Goal: Task Accomplishment & Management: Use online tool/utility

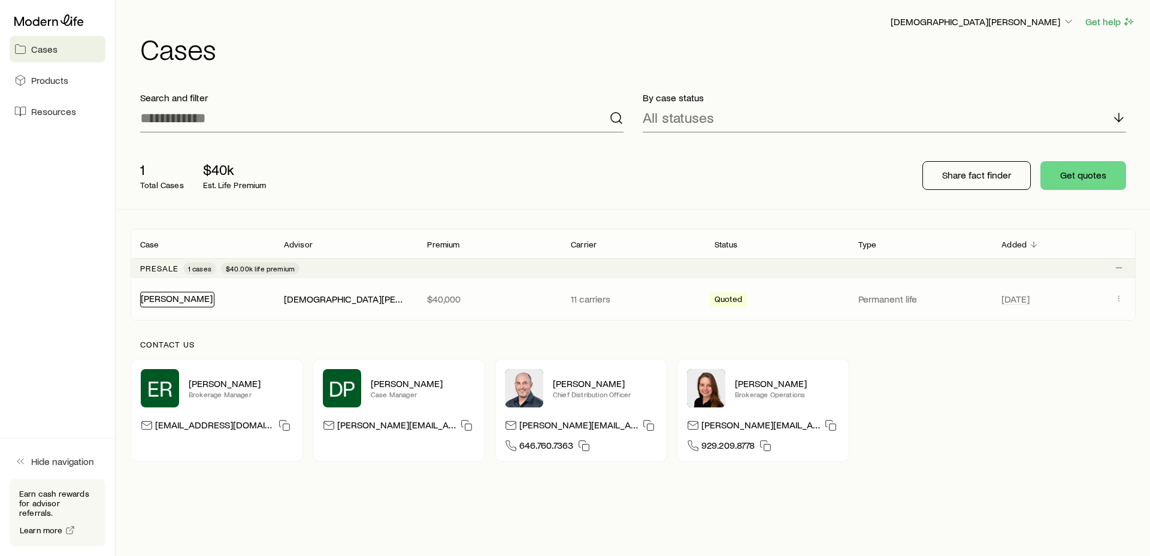
click at [167, 300] on link "[PERSON_NAME]" at bounding box center [177, 297] width 72 height 11
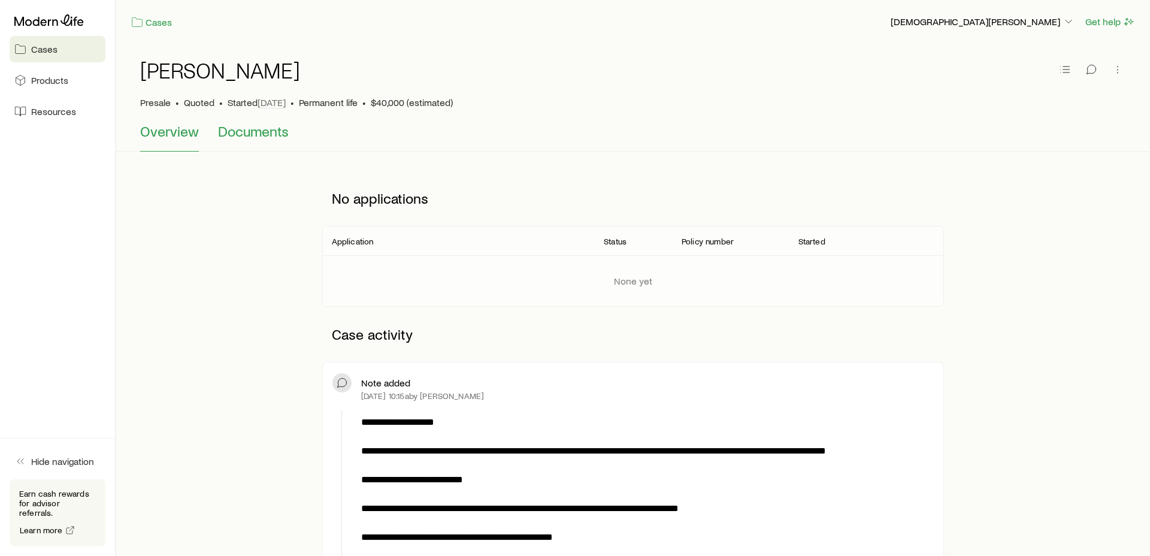
click at [241, 135] on span "Documents" at bounding box center [253, 131] width 71 height 17
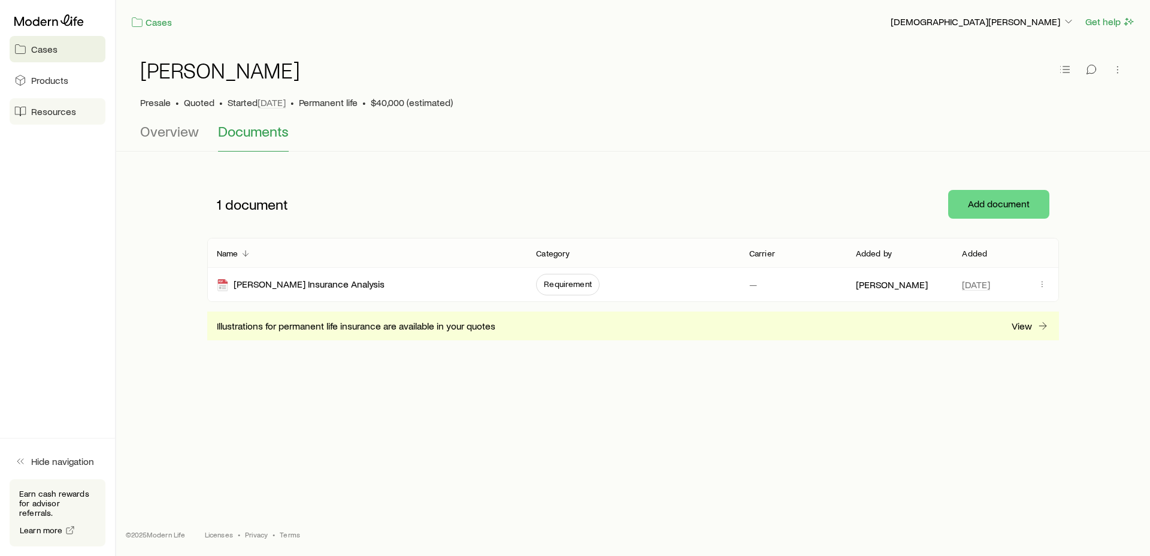
click at [49, 116] on span "Resources" at bounding box center [53, 111] width 45 height 12
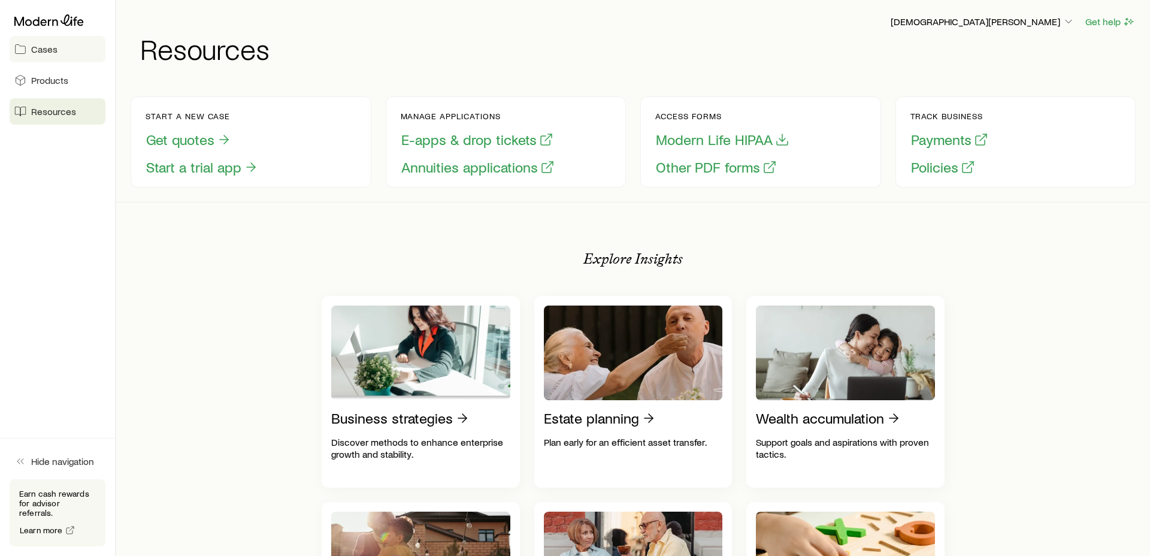
click at [52, 50] on span "Cases" at bounding box center [44, 49] width 26 height 12
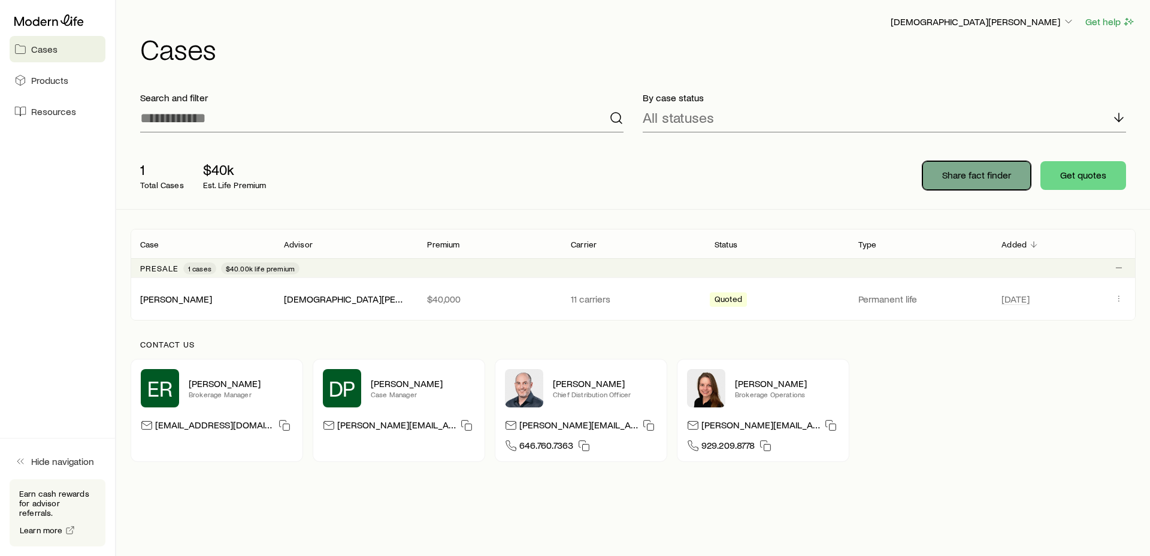
click at [1014, 181] on button "Share fact finder" at bounding box center [977, 175] width 108 height 29
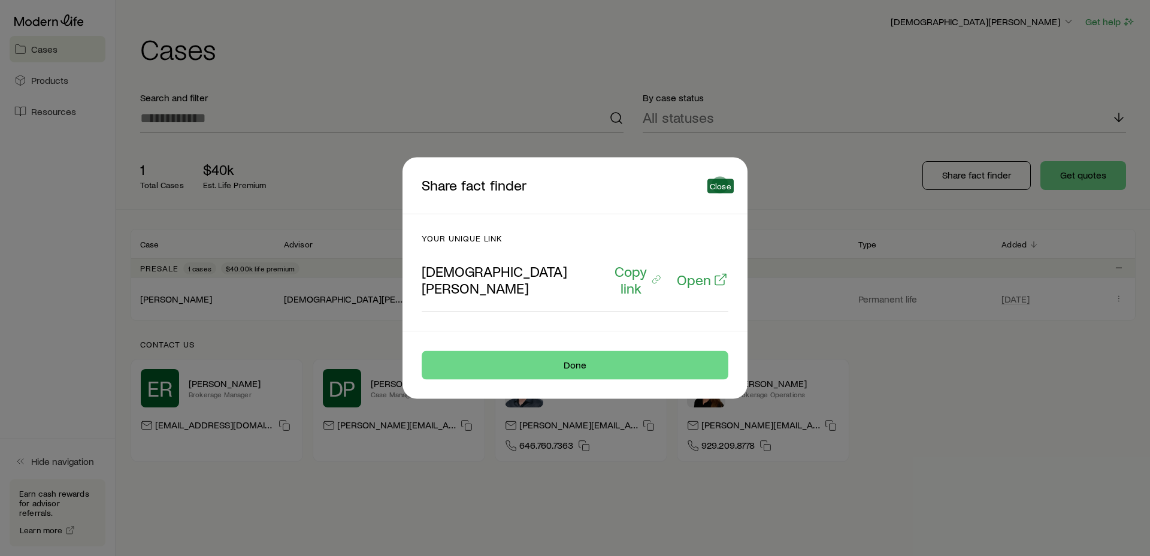
click at [721, 191] on icon "button" at bounding box center [720, 185] width 12 height 12
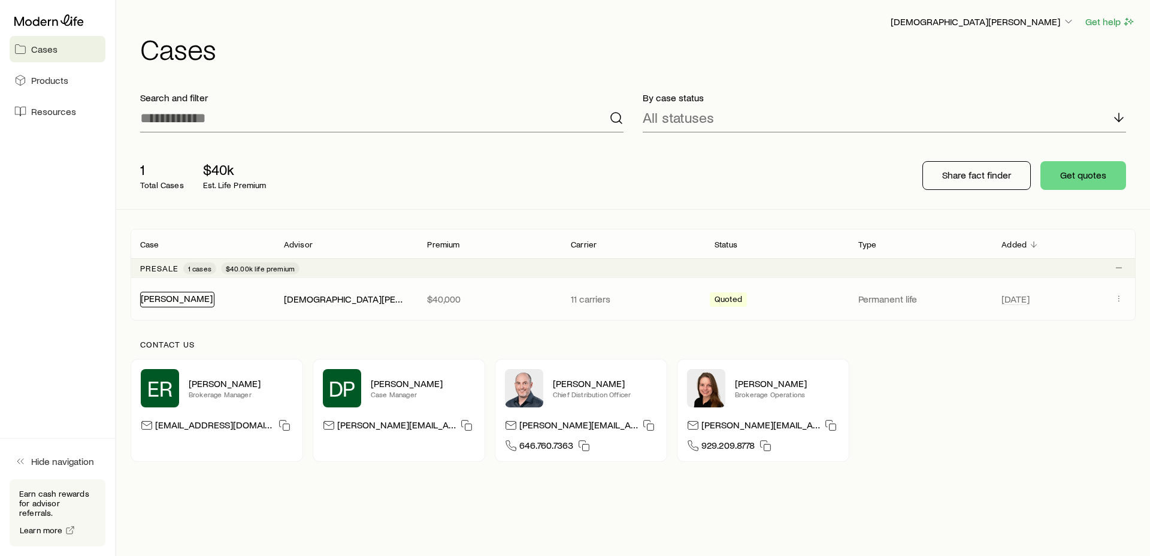
click at [170, 300] on link "[PERSON_NAME]" at bounding box center [177, 297] width 72 height 11
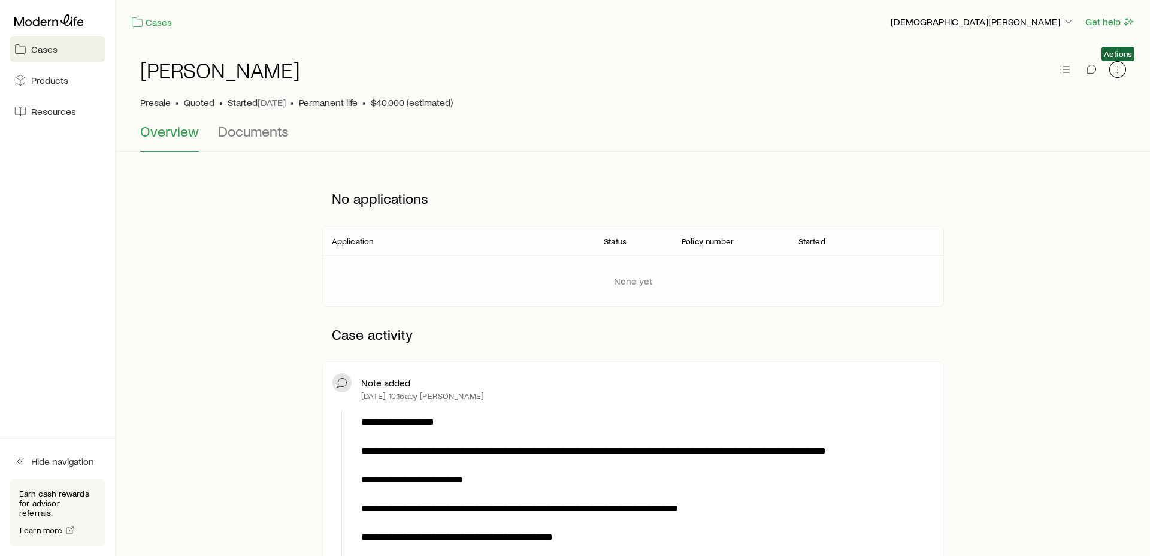
click at [1122, 68] on icon "button" at bounding box center [1118, 70] width 12 height 12
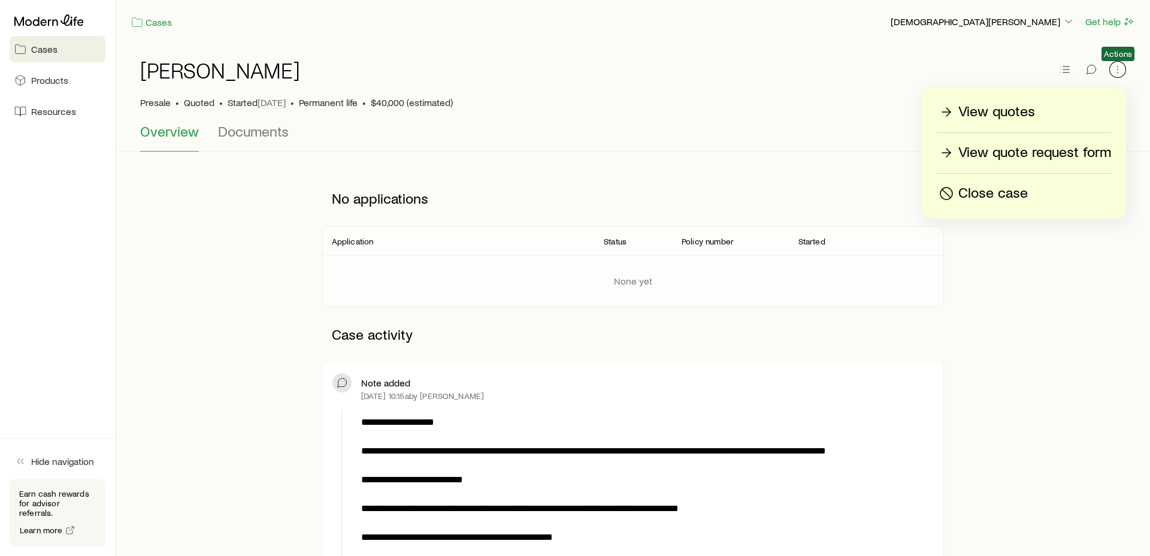
click at [1122, 68] on icon "button" at bounding box center [1118, 70] width 12 height 12
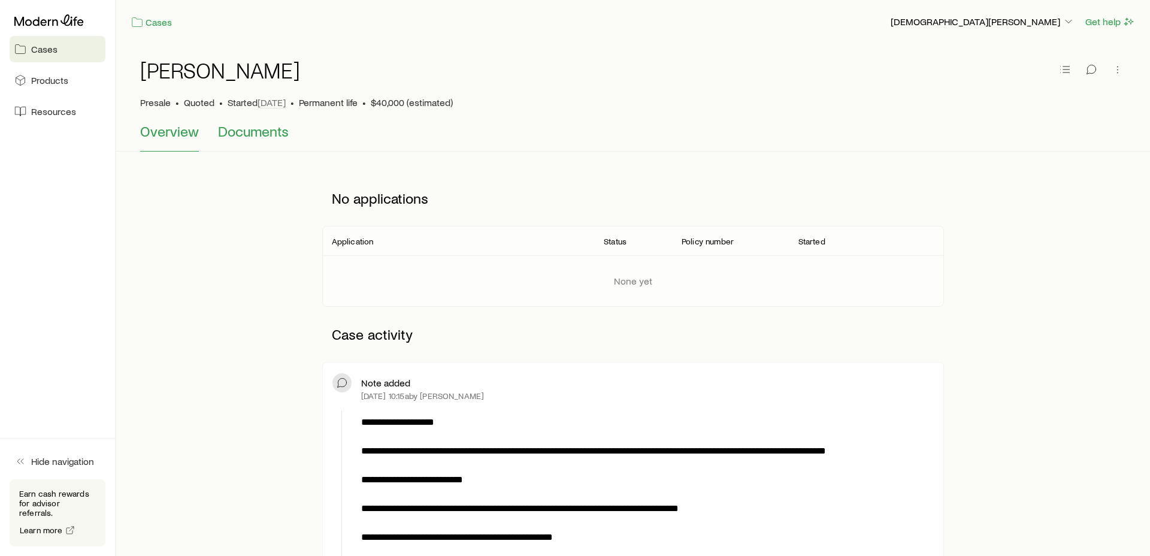
click at [246, 134] on span "Documents" at bounding box center [253, 131] width 71 height 17
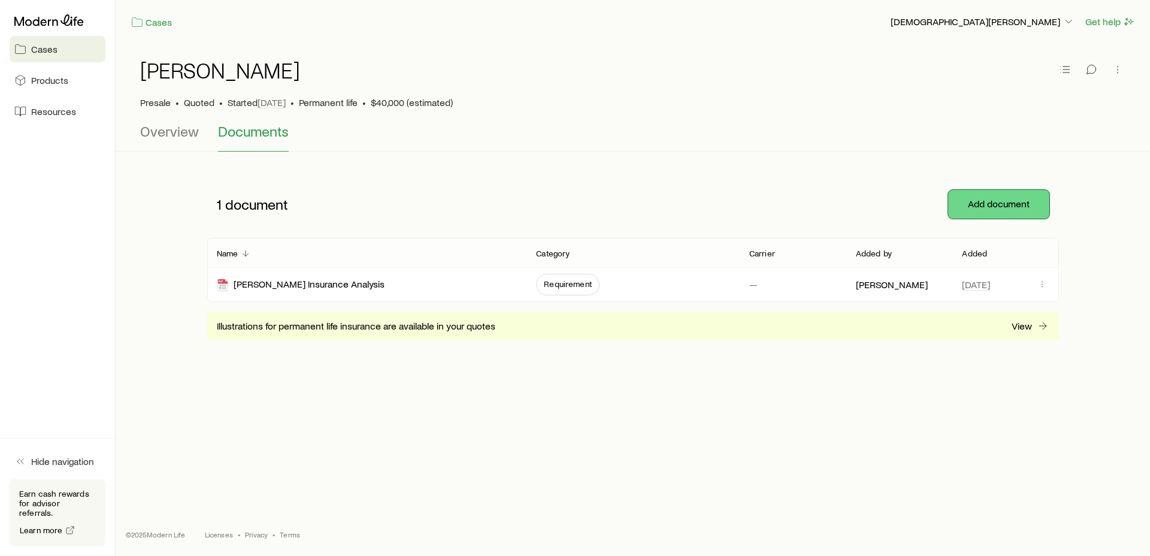
click at [1001, 198] on button "Add document" at bounding box center [999, 204] width 101 height 29
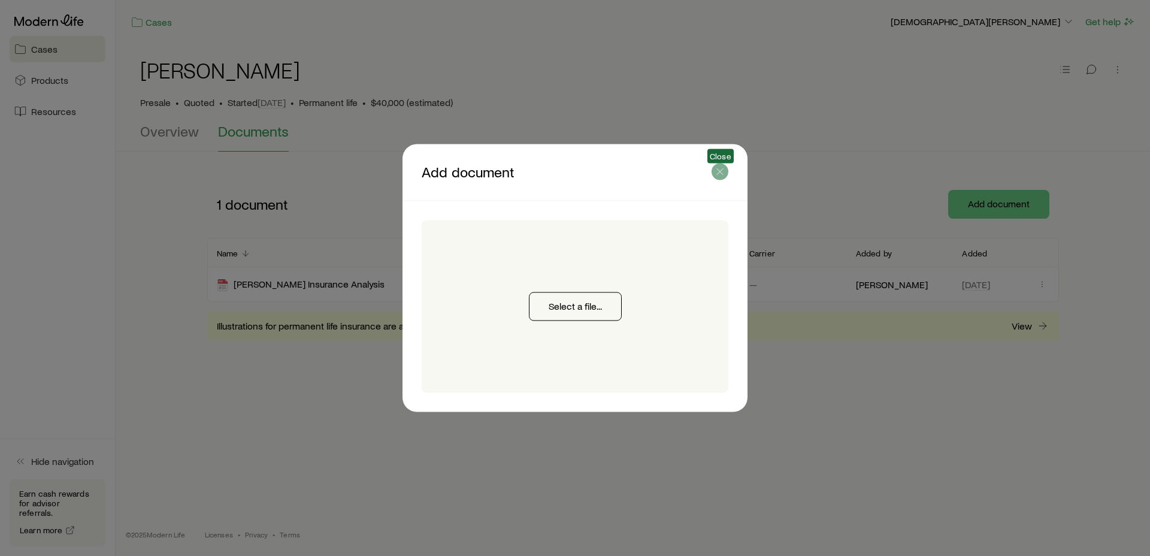
click at [724, 173] on icon "button" at bounding box center [720, 172] width 12 height 12
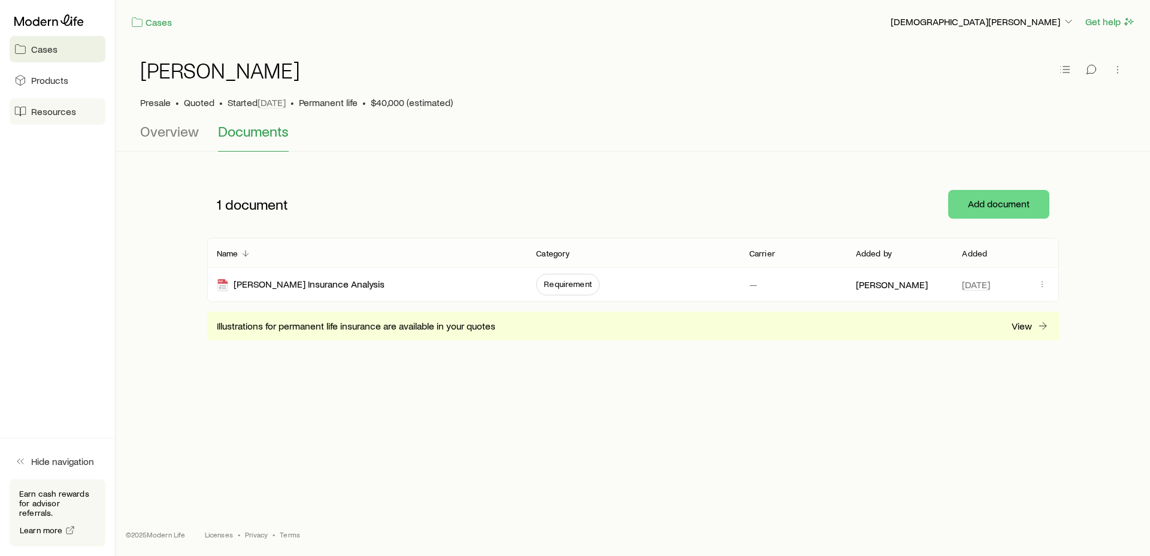
click at [67, 110] on span "Resources" at bounding box center [53, 111] width 45 height 12
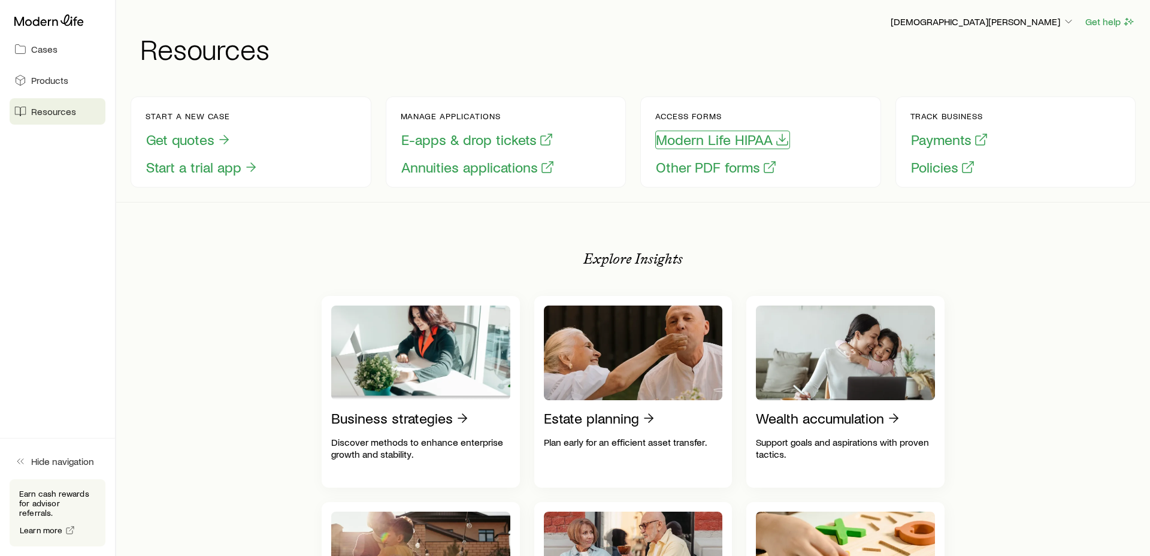
click at [701, 140] on button "Modern Life HIPAA" at bounding box center [723, 140] width 135 height 19
click at [63, 55] on link "Cases" at bounding box center [58, 49] width 96 height 26
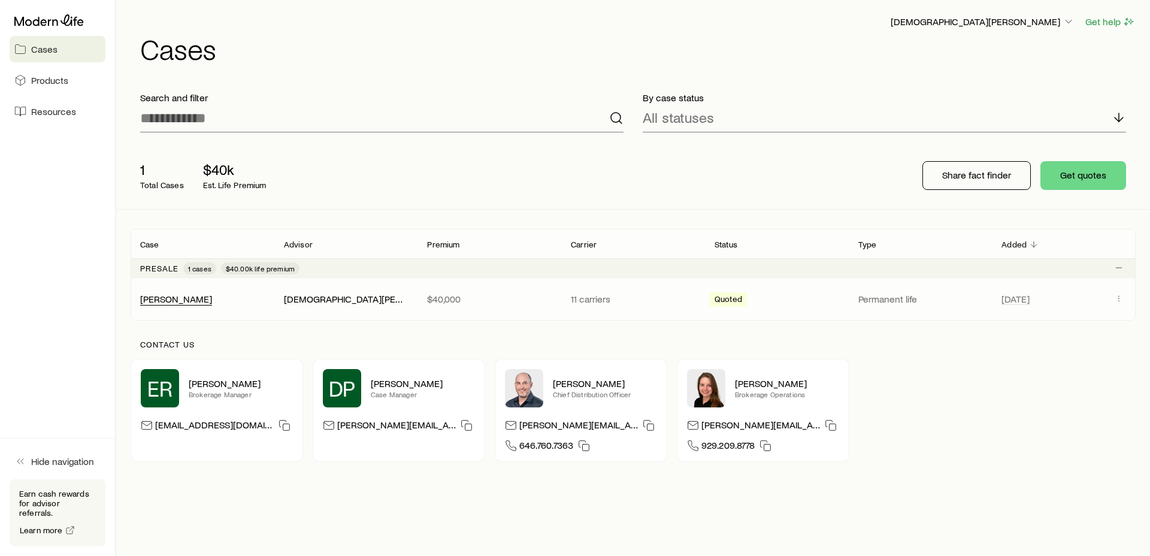
click at [179, 305] on div "[PERSON_NAME]" at bounding box center [176, 299] width 72 height 13
click at [167, 303] on link "[PERSON_NAME]" at bounding box center [177, 297] width 72 height 11
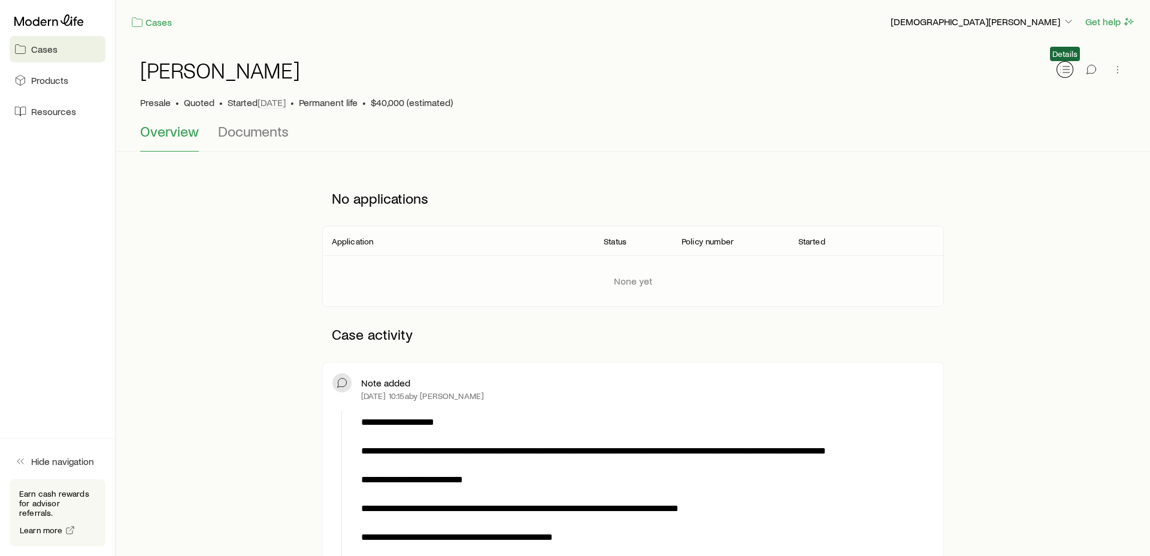
click at [1070, 67] on icon "button" at bounding box center [1065, 70] width 12 height 12
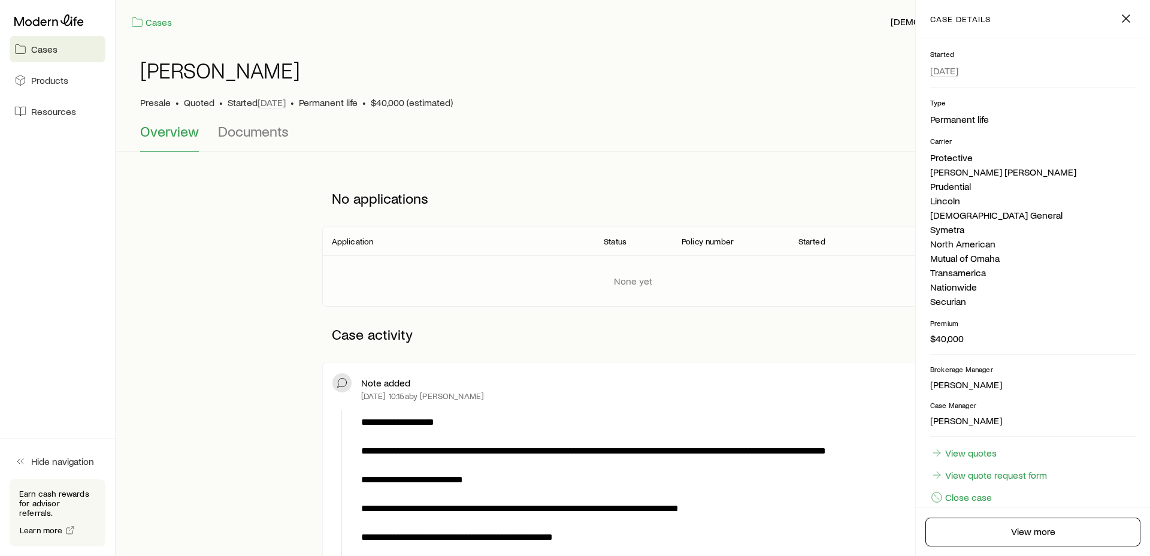
scroll to position [162, 0]
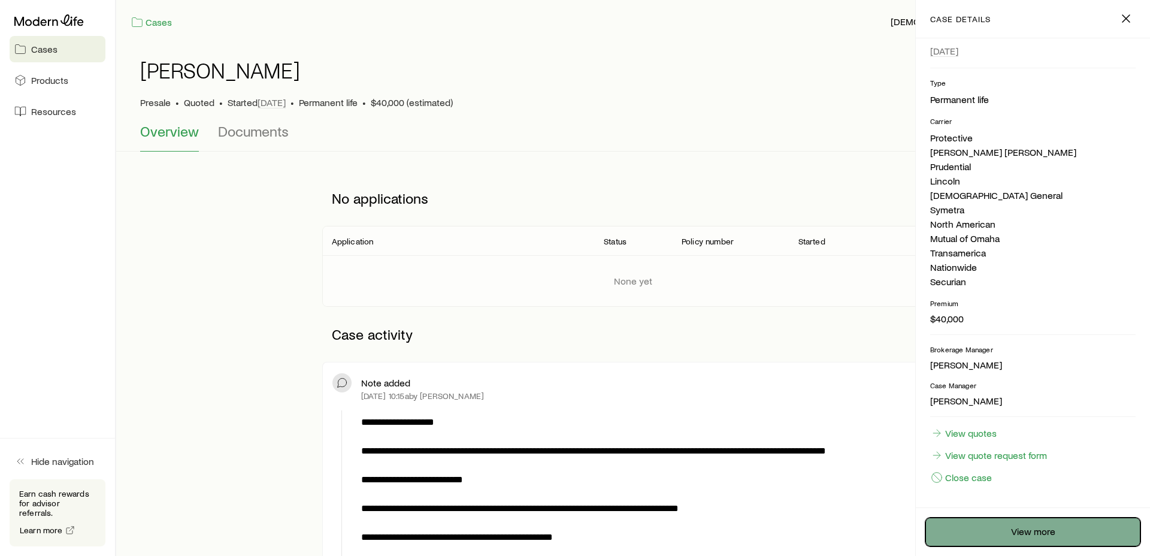
click at [1008, 527] on link "View more" at bounding box center [1033, 532] width 215 height 29
click at [1037, 536] on link "View more" at bounding box center [1033, 532] width 215 height 29
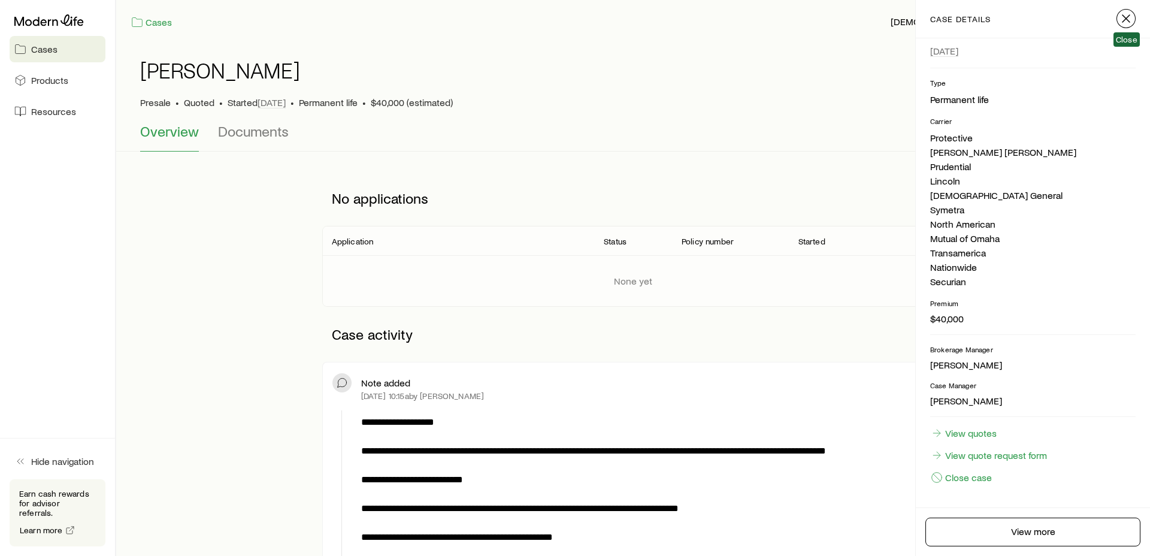
click at [1131, 16] on icon "button" at bounding box center [1126, 18] width 14 height 14
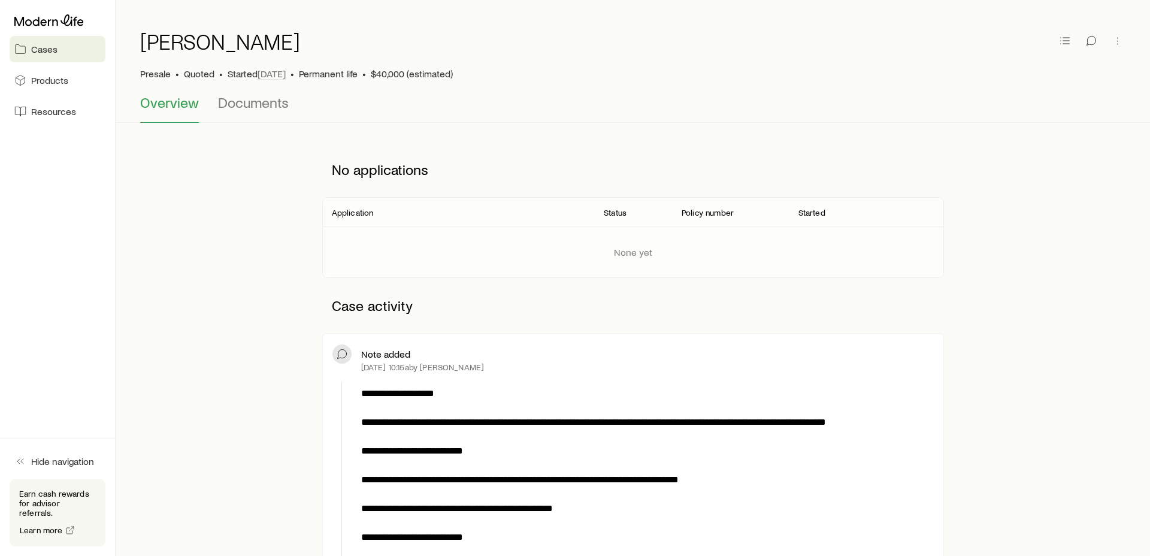
scroll to position [0, 0]
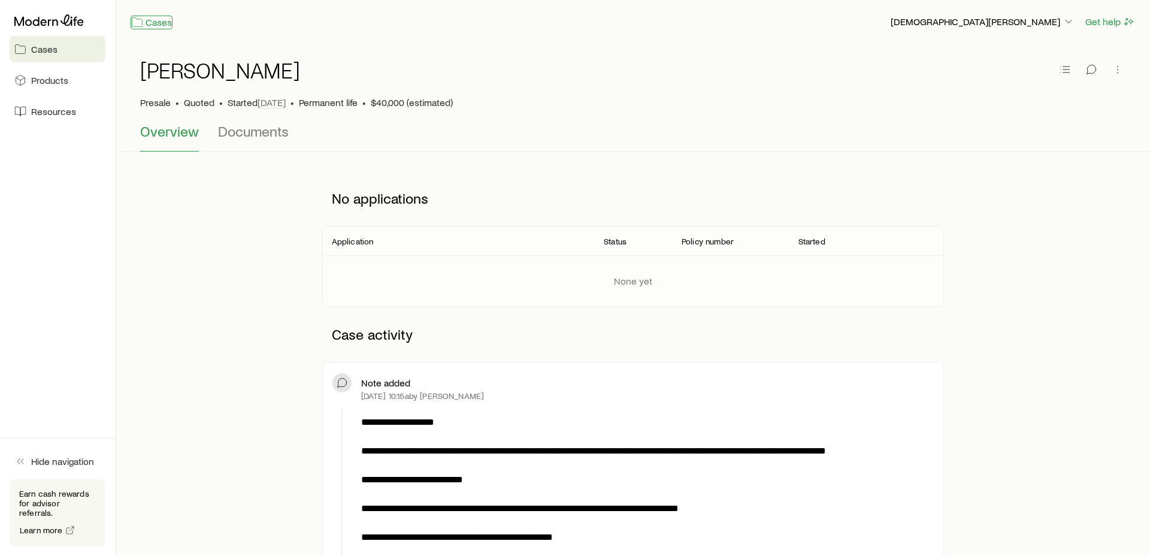
click at [155, 20] on link "Cases" at bounding box center [152, 23] width 42 height 14
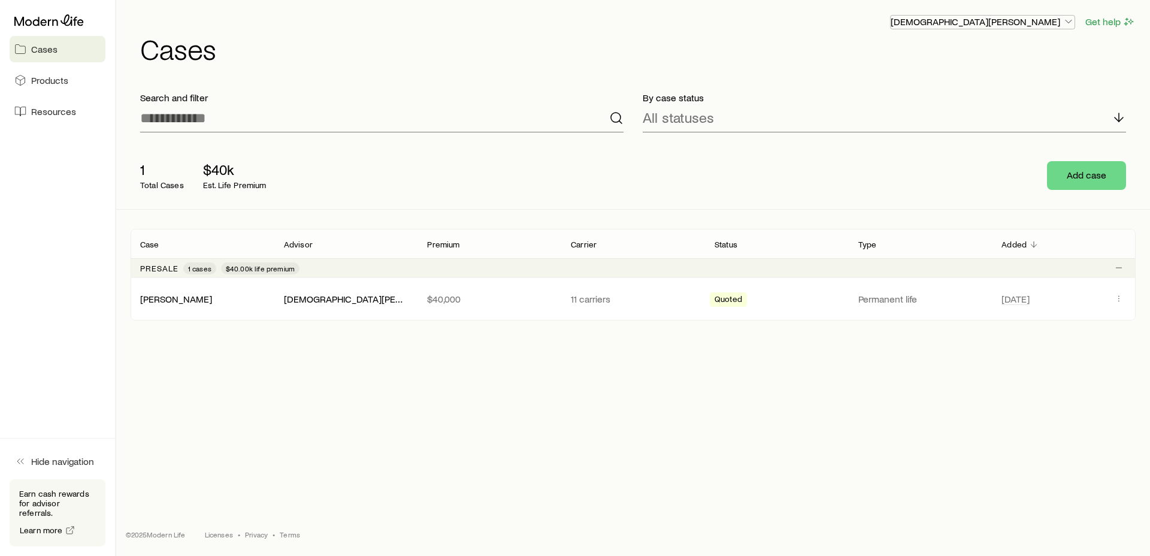
click at [1064, 23] on icon "button" at bounding box center [1069, 22] width 12 height 12
click at [56, 77] on span "Products" at bounding box center [49, 80] width 37 height 12
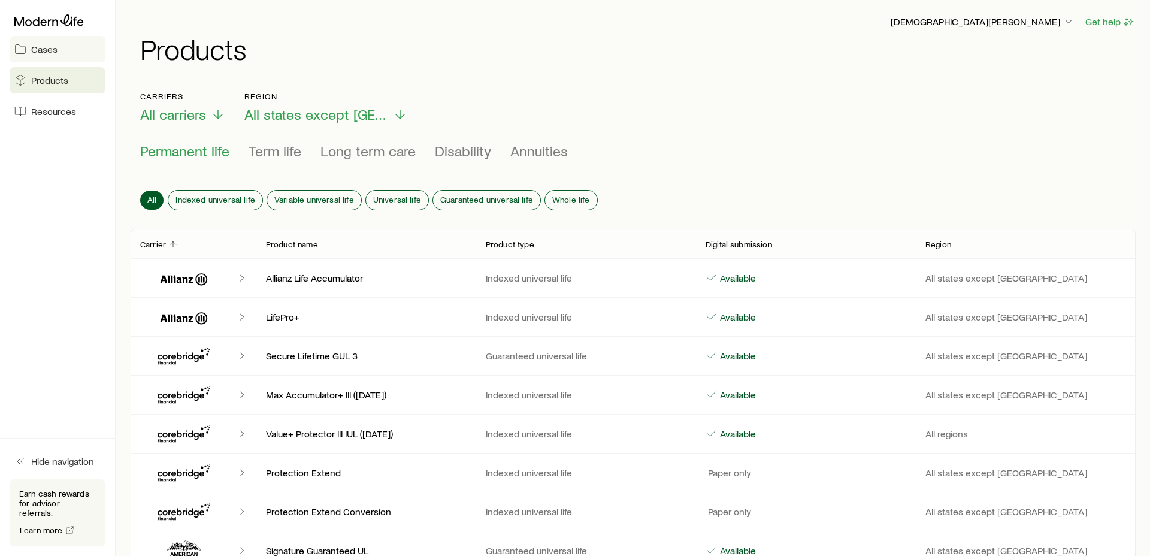
click at [31, 55] on span "Cases" at bounding box center [44, 49] width 26 height 12
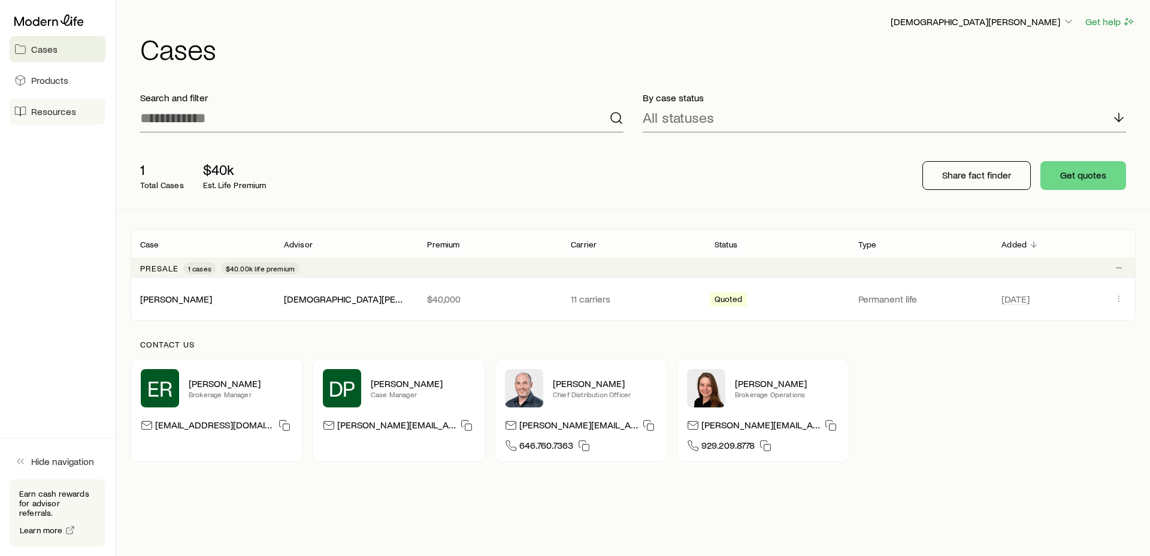
click at [26, 113] on link "Resources" at bounding box center [58, 111] width 96 height 26
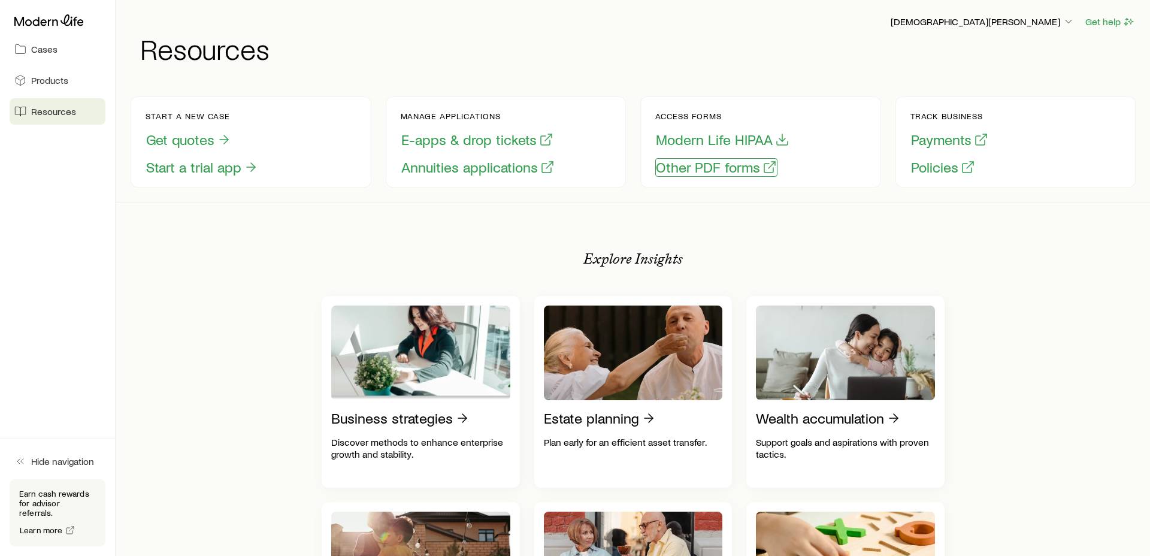
click at [723, 168] on button "Other PDF forms" at bounding box center [717, 167] width 122 height 19
click at [460, 137] on button "E-apps & drop tickets" at bounding box center [477, 140] width 153 height 19
click at [185, 165] on button "Start a trial app" at bounding box center [202, 167] width 113 height 19
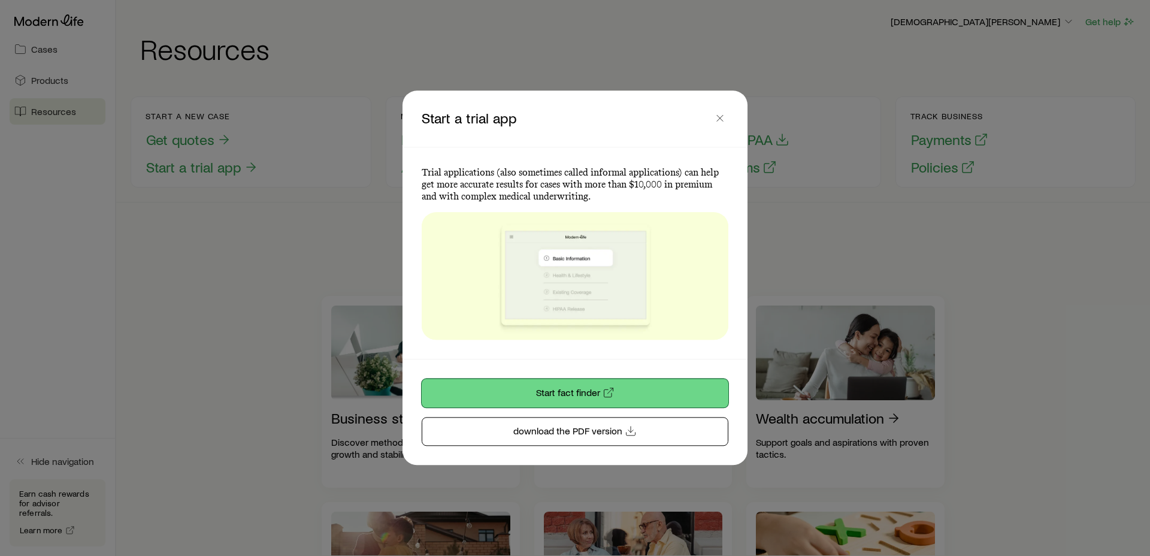
click at [542, 386] on link "Start fact finder" at bounding box center [575, 393] width 307 height 29
click at [719, 122] on icon "button" at bounding box center [720, 118] width 12 height 12
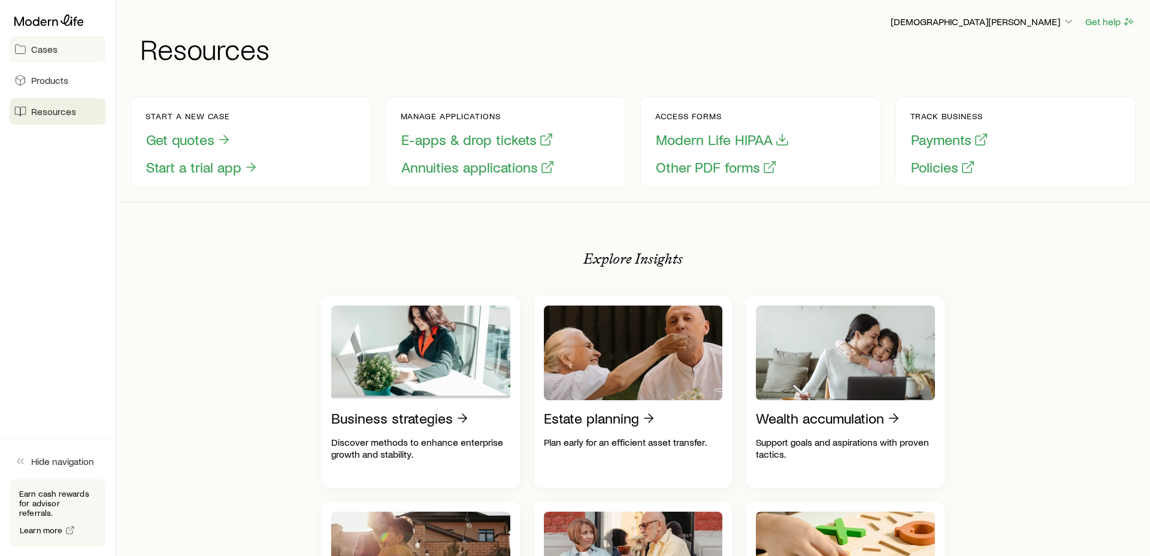
click at [34, 52] on span "Cases" at bounding box center [44, 49] width 26 height 12
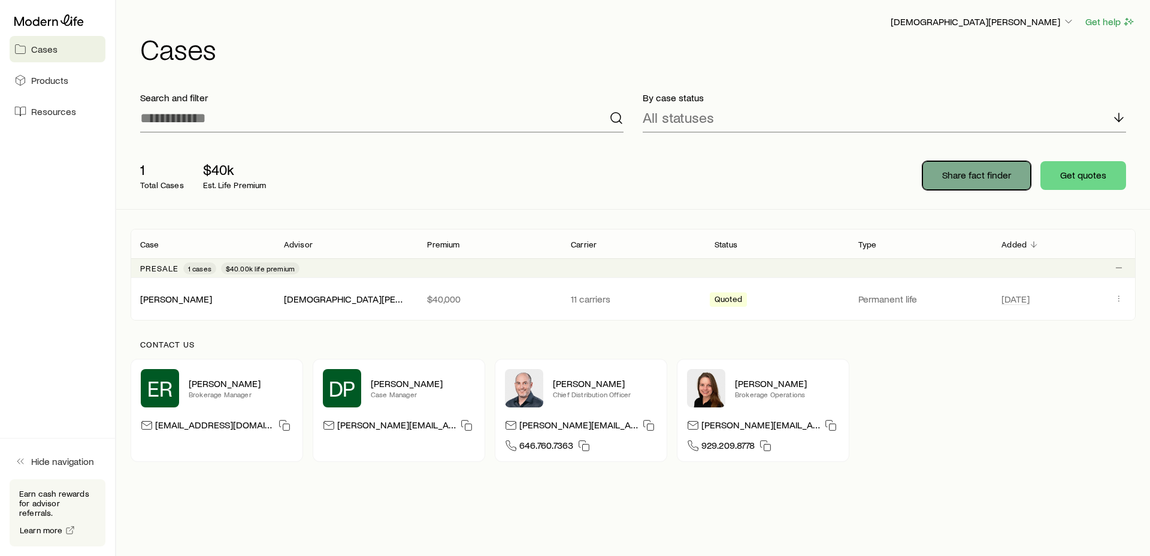
click at [982, 182] on button "Share fact finder" at bounding box center [977, 175] width 108 height 29
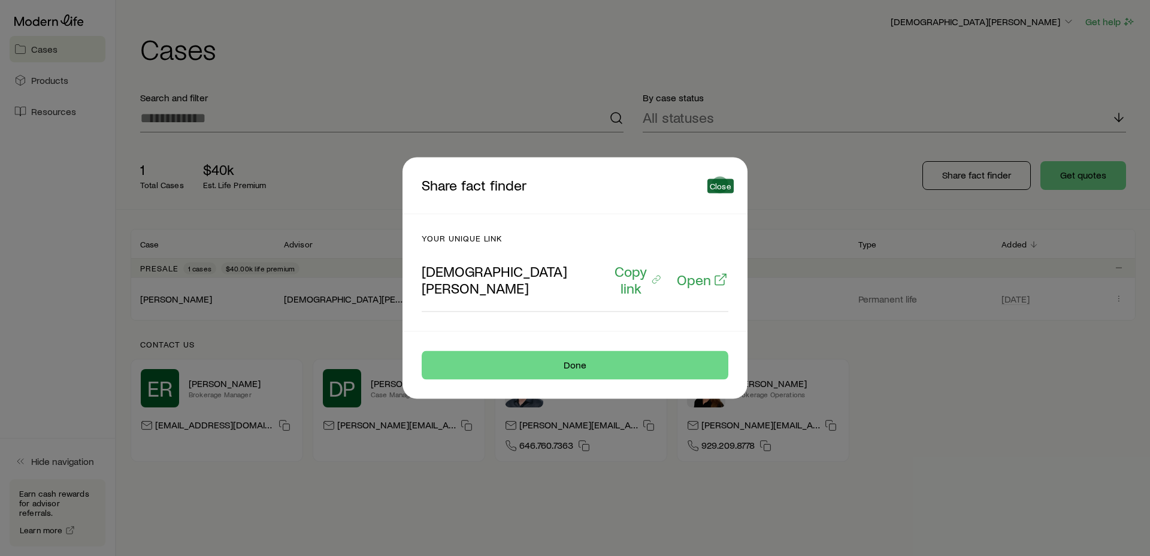
click at [715, 189] on icon "button" at bounding box center [720, 185] width 12 height 12
